Goal: Task Accomplishment & Management: Manage account settings

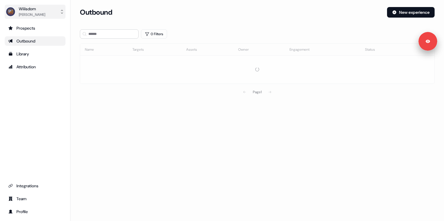
click at [41, 15] on div "[PERSON_NAME]" at bounding box center [32, 15] width 26 height 6
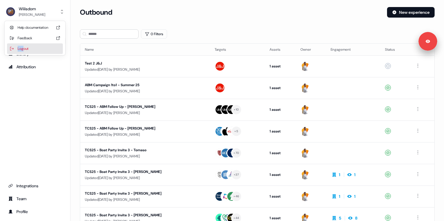
click at [24, 46] on div "Logout" at bounding box center [35, 48] width 56 height 11
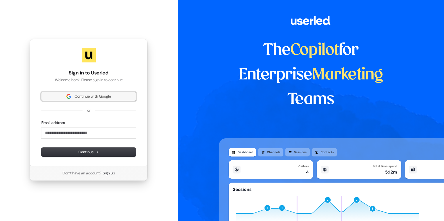
click at [90, 95] on span "Continue with Google" at bounding box center [93, 96] width 36 height 5
